Goal: Task Accomplishment & Management: Manage account settings

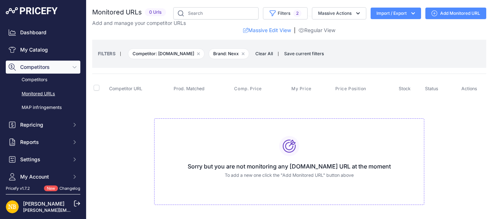
click at [42, 91] on link "Monitored URLs" at bounding box center [43, 94] width 75 height 13
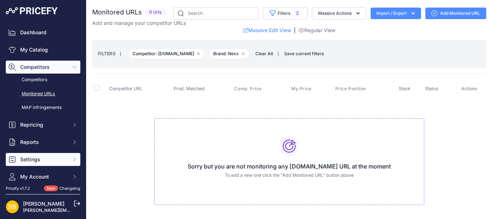
click at [45, 160] on span "Settings" at bounding box center [43, 159] width 47 height 7
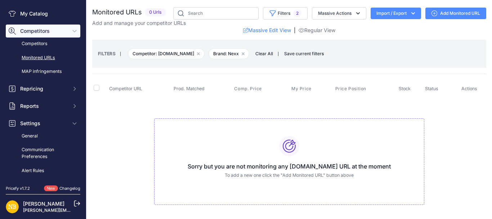
scroll to position [42, 0]
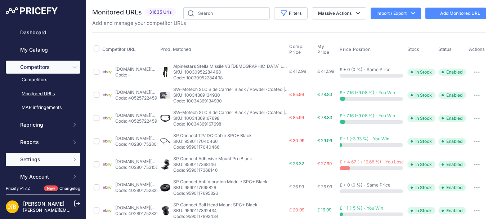
scroll to position [61, 0]
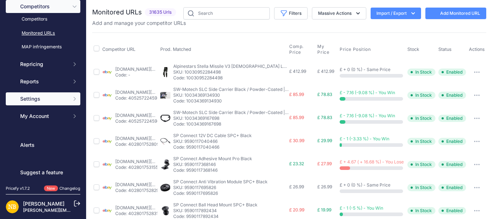
click at [52, 104] on button "Settings" at bounding box center [43, 98] width 75 height 13
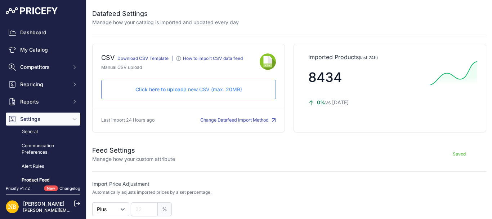
click at [179, 97] on div "Click here to upload a new CSV (max. 20MB) Check and upload in progress..." at bounding box center [188, 89] width 175 height 19
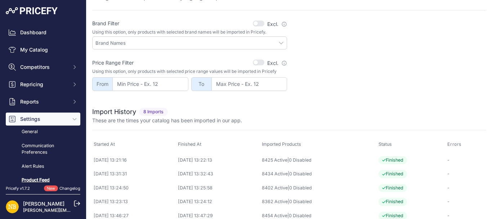
scroll to position [266, 0]
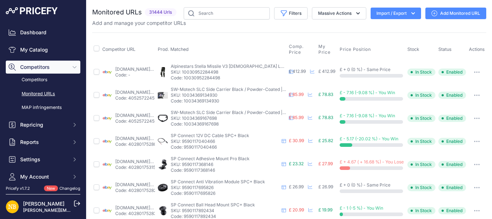
click at [378, 15] on button "Import / Export" at bounding box center [396, 14] width 50 height 12
click at [376, 25] on div "Import" at bounding box center [396, 28] width 58 height 13
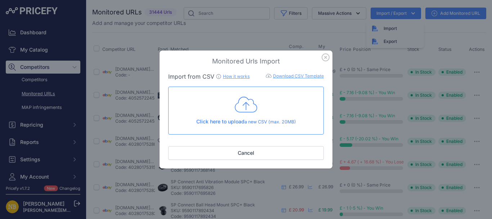
click at [248, 104] on icon at bounding box center [246, 105] width 22 height 16
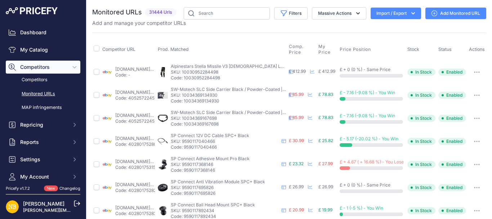
click at [376, 18] on button "Import / Export" at bounding box center [396, 14] width 50 height 12
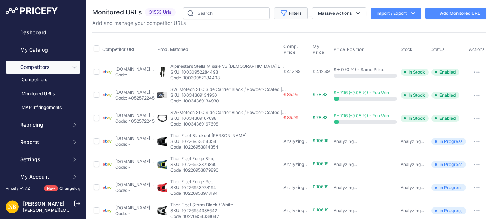
click at [296, 9] on button "Filters" at bounding box center [291, 13] width 34 height 12
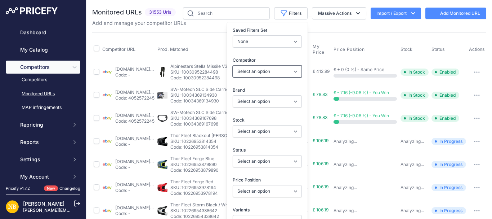
click at [261, 72] on select "Select an option 1stmx.co.uk 99bikes.co.uk adventurerider.co.uk agv.com alpinet…" at bounding box center [267, 71] width 69 height 12
select select "154"
click at [233, 65] on select "Select an option 1stmx.co.uk 99bikes.co.uk adventurerider.co.uk agv.com alpinet…" at bounding box center [267, 71] width 69 height 12
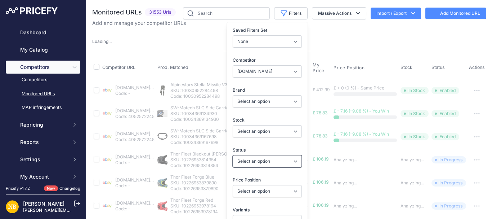
click at [235, 160] on select "Select an option Enabled Disabled In progress Scraping Failed Not Found Missing…" at bounding box center [267, 161] width 69 height 12
click at [238, 158] on select "Select an option Enabled Disabled In progress Scraping Failed Not Found Missing…" at bounding box center [267, 161] width 69 height 12
select select "2"
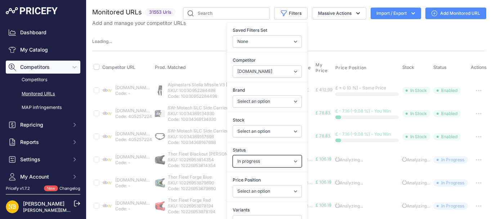
click at [233, 155] on select "Select an option Enabled Disabled In progress Scraping Failed Not Found Missing…" at bounding box center [267, 161] width 69 height 12
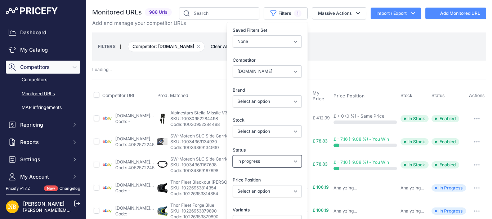
select select "154"
select select
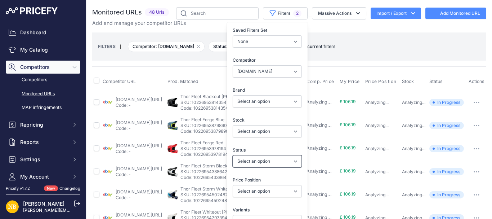
select select "2"
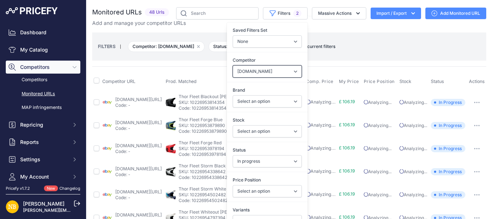
click at [240, 68] on select "Select an option ebay.co.uk asos.com sportsbikeshop.co.uk motocentral.co.uk get…" at bounding box center [267, 71] width 69 height 12
select select "15386"
click at [233, 65] on select "Select an option ebay.co.uk asos.com sportsbikeshop.co.uk motocentral.co.uk get…" at bounding box center [267, 71] width 69 height 12
